Goal: Answer question/provide support

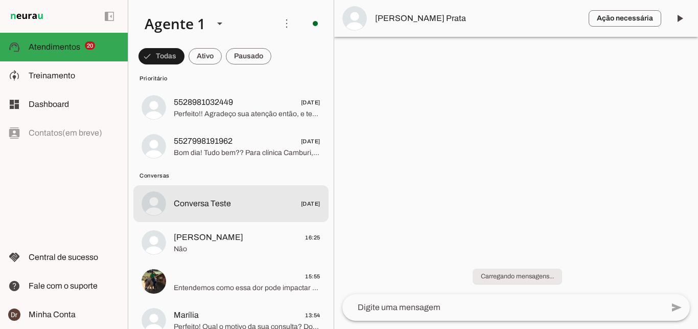
scroll to position [842, 0]
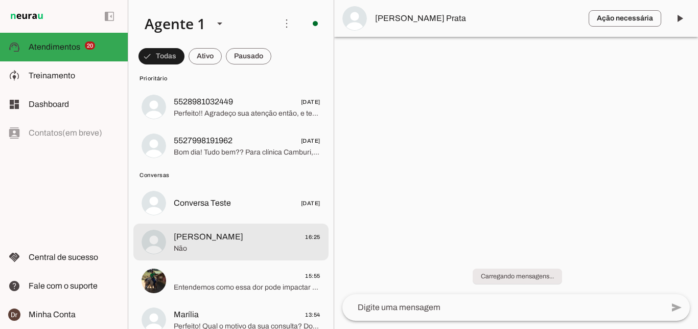
click at [233, 231] on span "[PERSON_NAME] 16:25" at bounding box center [247, 236] width 147 height 13
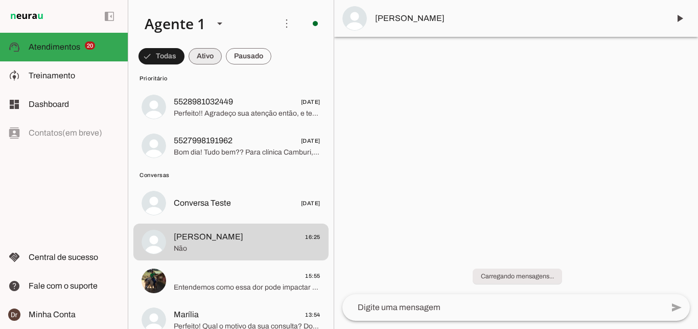
click at [184, 53] on span at bounding box center [161, 56] width 46 height 25
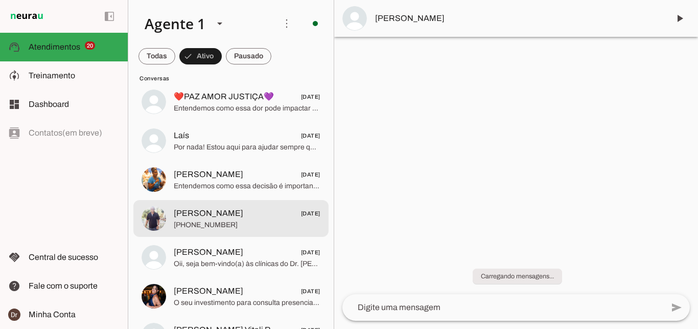
scroll to position [1080, 0]
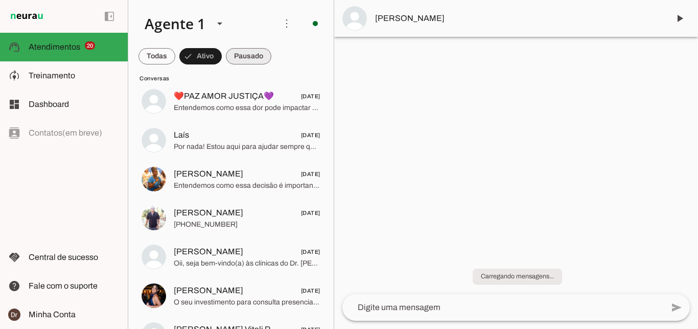
click at [175, 55] on span at bounding box center [156, 56] width 37 height 25
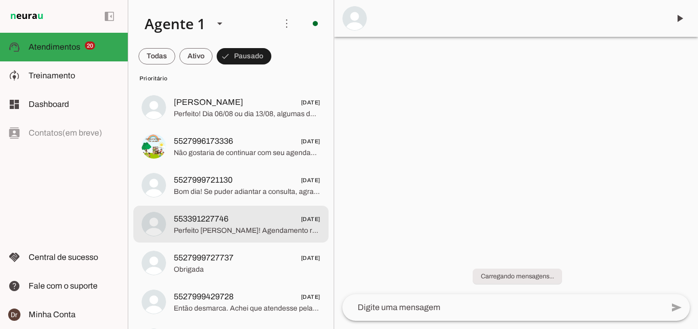
scroll to position [521, 0]
